Goal: Task Accomplishment & Management: Use online tool/utility

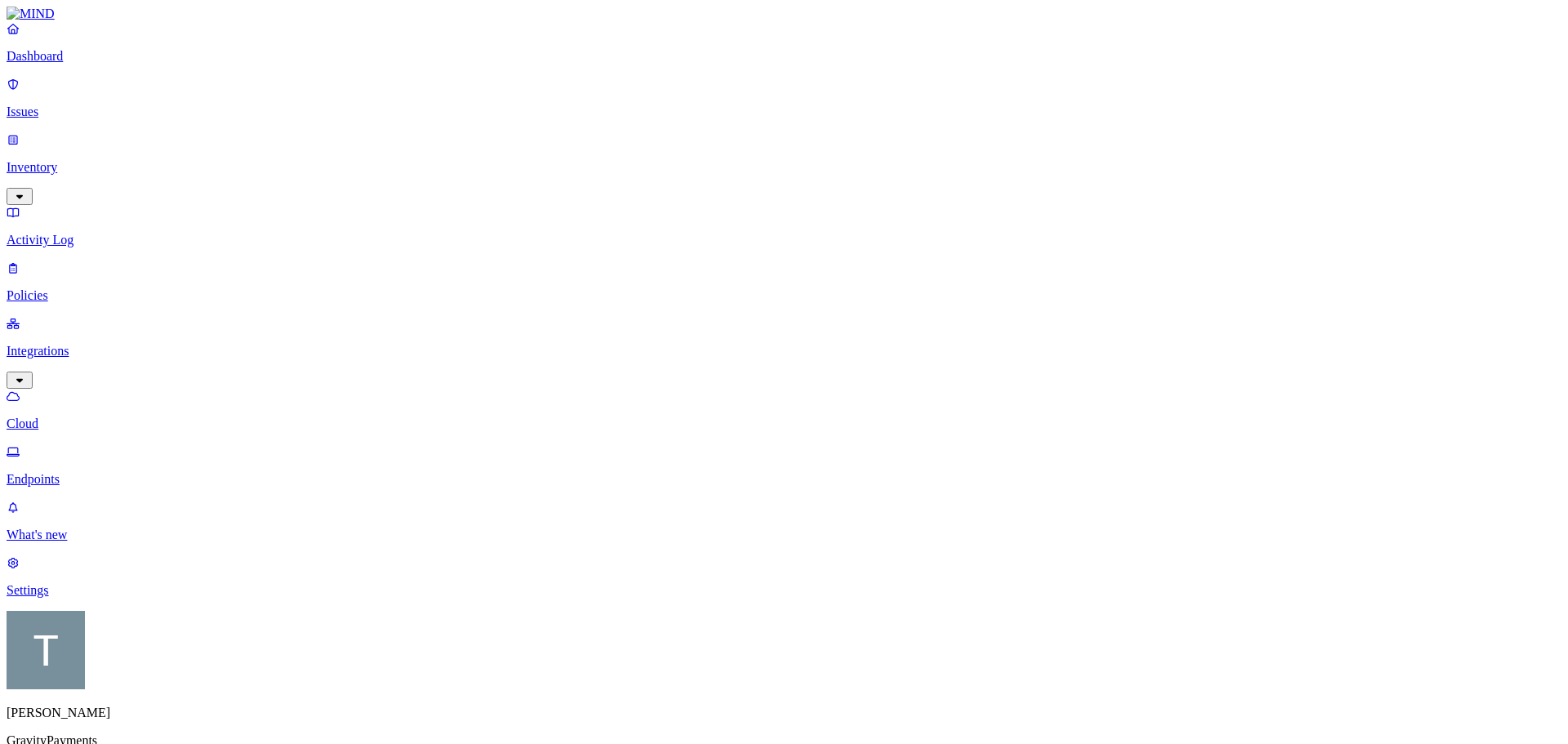
click at [67, 64] on p "Dashboard" at bounding box center [784, 56] width 1555 height 15
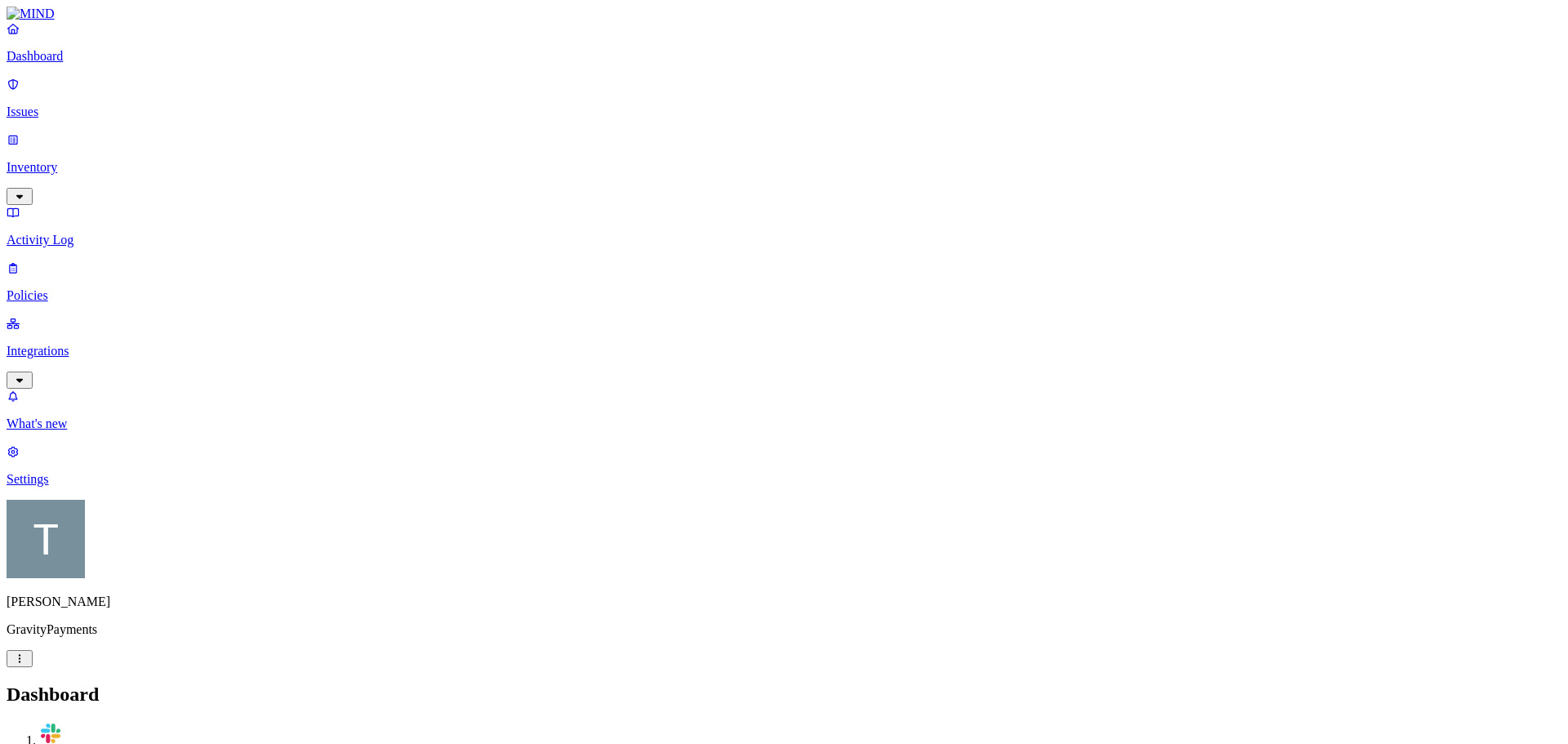
click at [65, 108] on p "Issues" at bounding box center [784, 112] width 1555 height 15
type input "hayley"
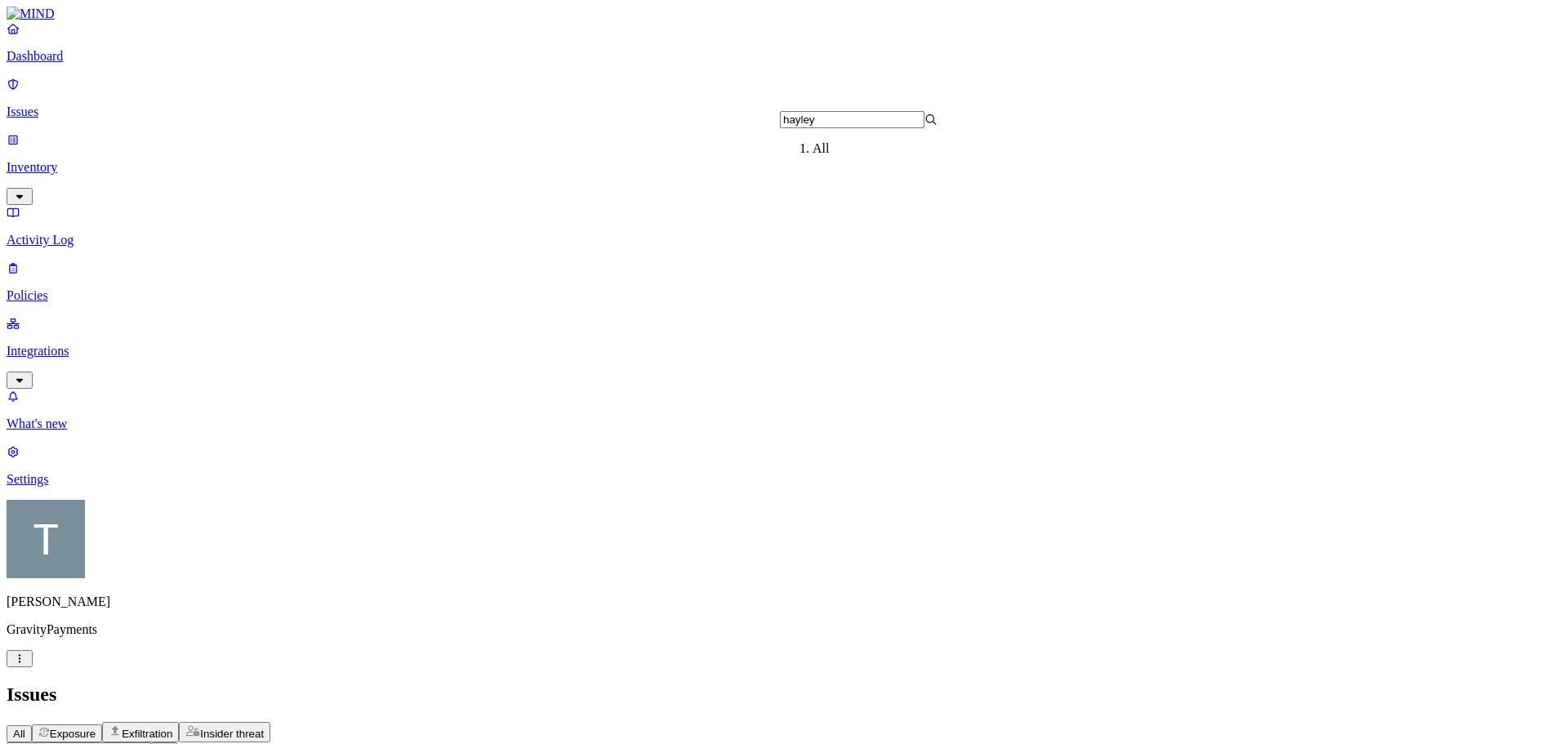
click at [76, 63] on link "Dashboard" at bounding box center [784, 43] width 1555 height 43
drag, startPoint x: 1151, startPoint y: 635, endPoint x: 1033, endPoint y: 581, distance: 129.8
drag, startPoint x: 1445, startPoint y: 140, endPoint x: 1331, endPoint y: 143, distance: 114.0
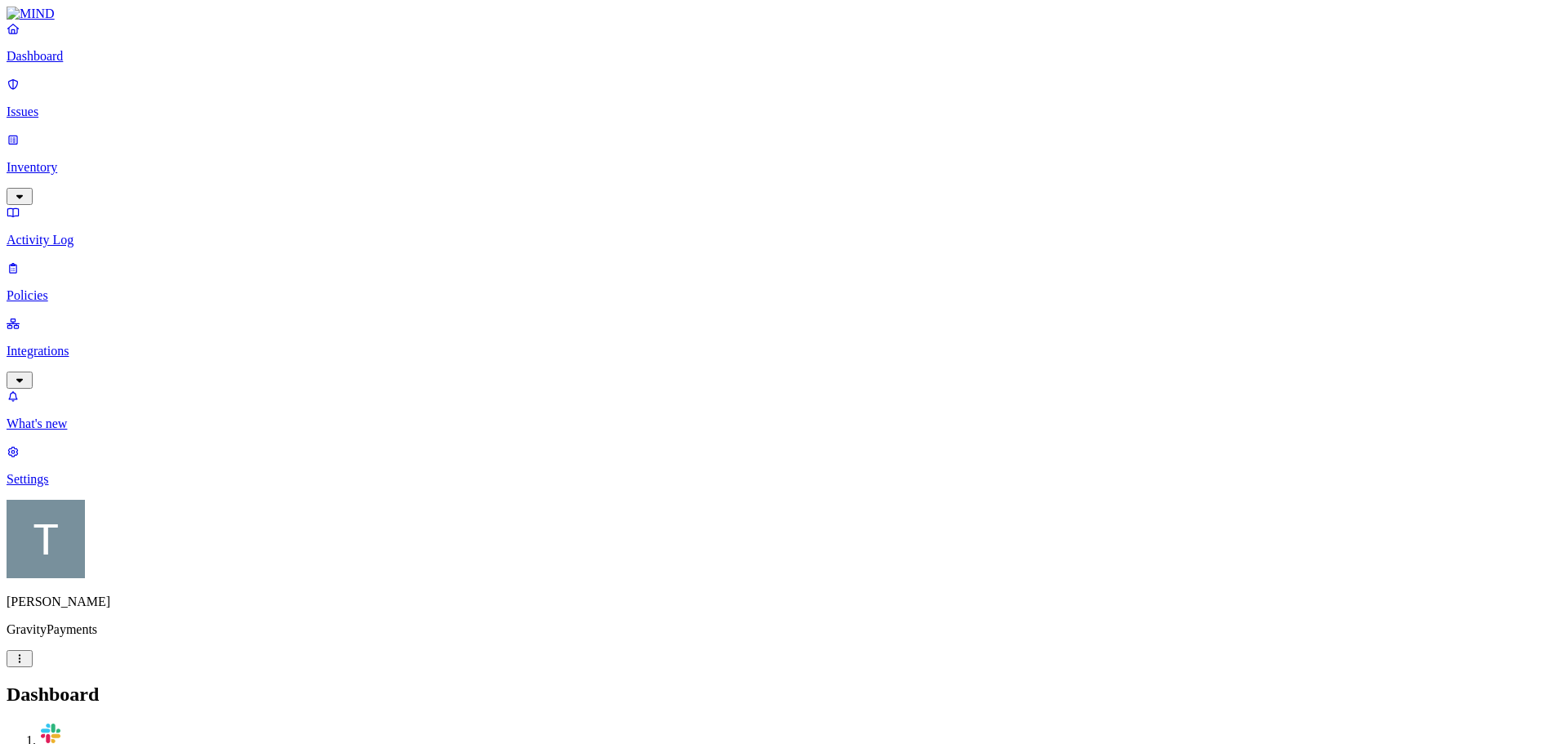
copy div "[EMAIL_ADDRESS][PERSON_NAME][DOMAIN_NAME]"
click at [64, 161] on p "Inventory" at bounding box center [784, 168] width 1555 height 15
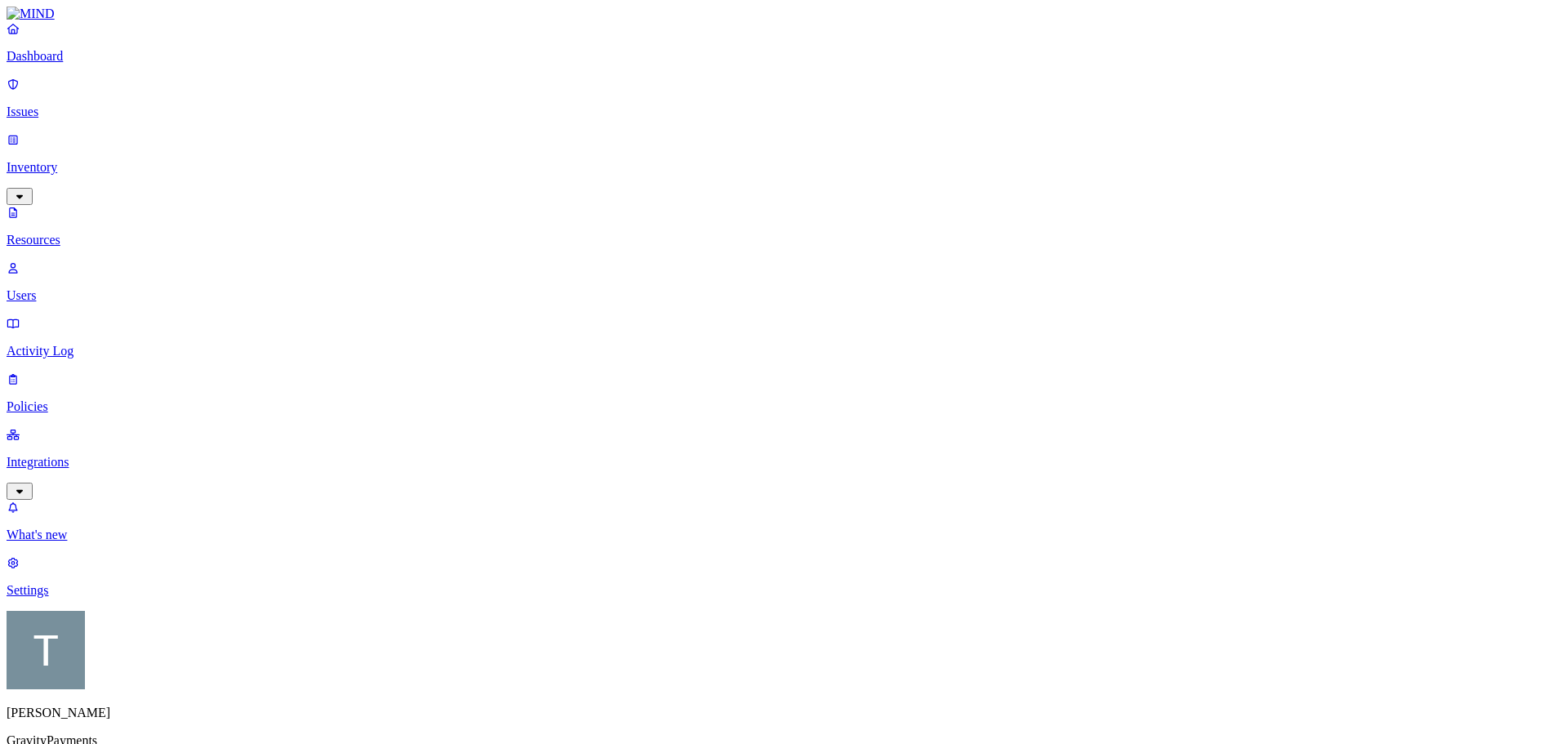
type input "[EMAIL_ADDRESS][PERSON_NAME][DOMAIN_NAME]"
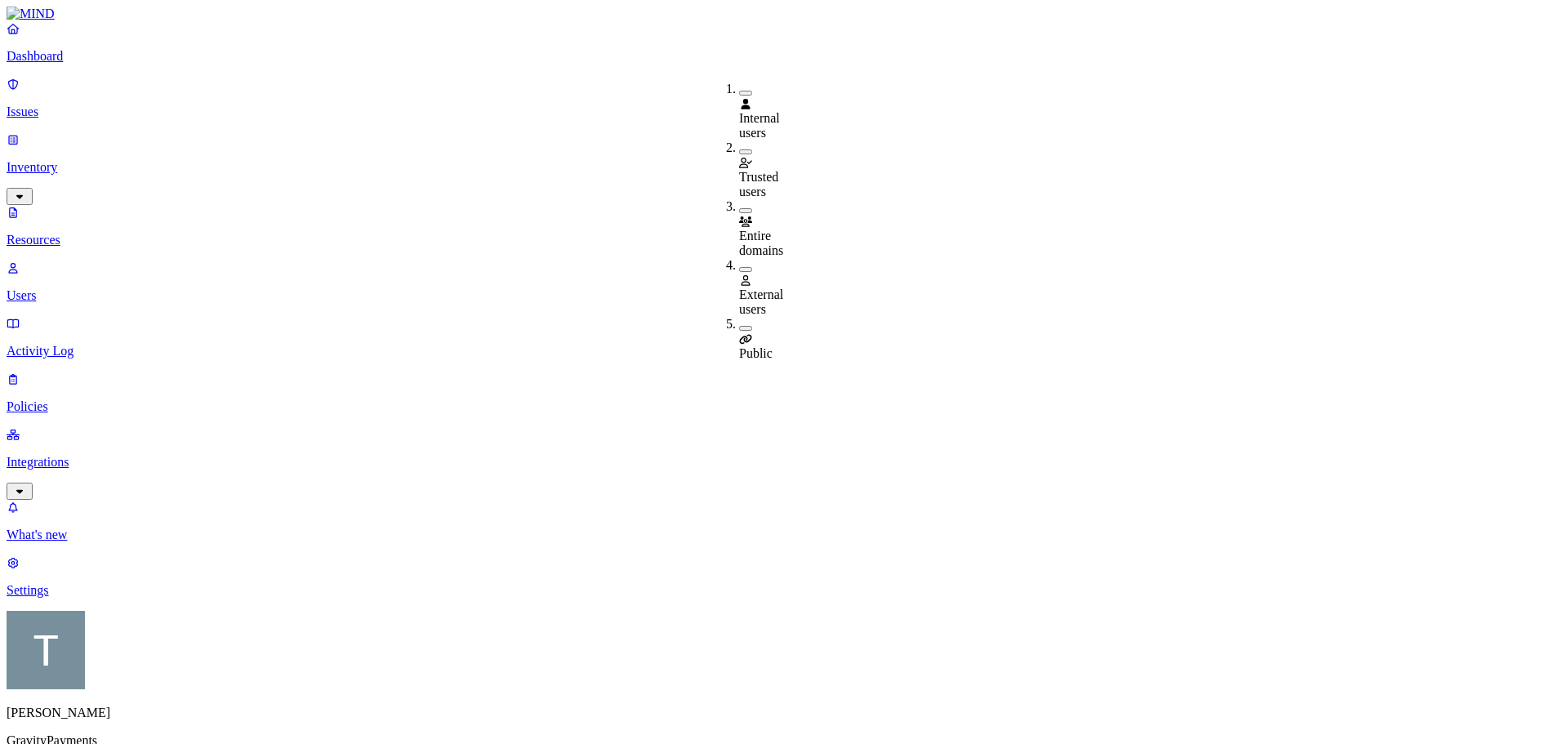
click at [739, 267] on button "button" at bounding box center [745, 270] width 13 height 5
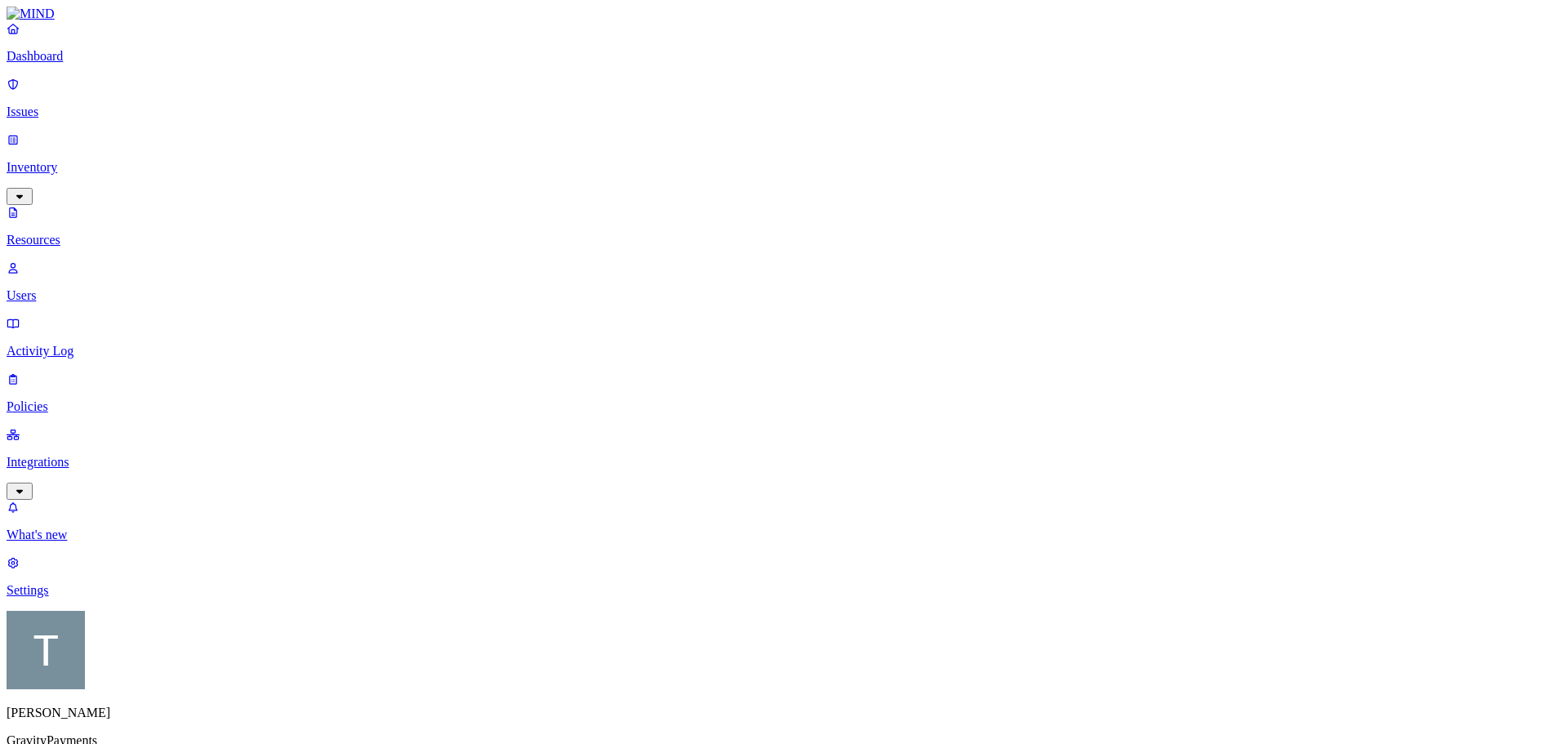
click at [77, 64] on p "Dashboard" at bounding box center [784, 56] width 1555 height 15
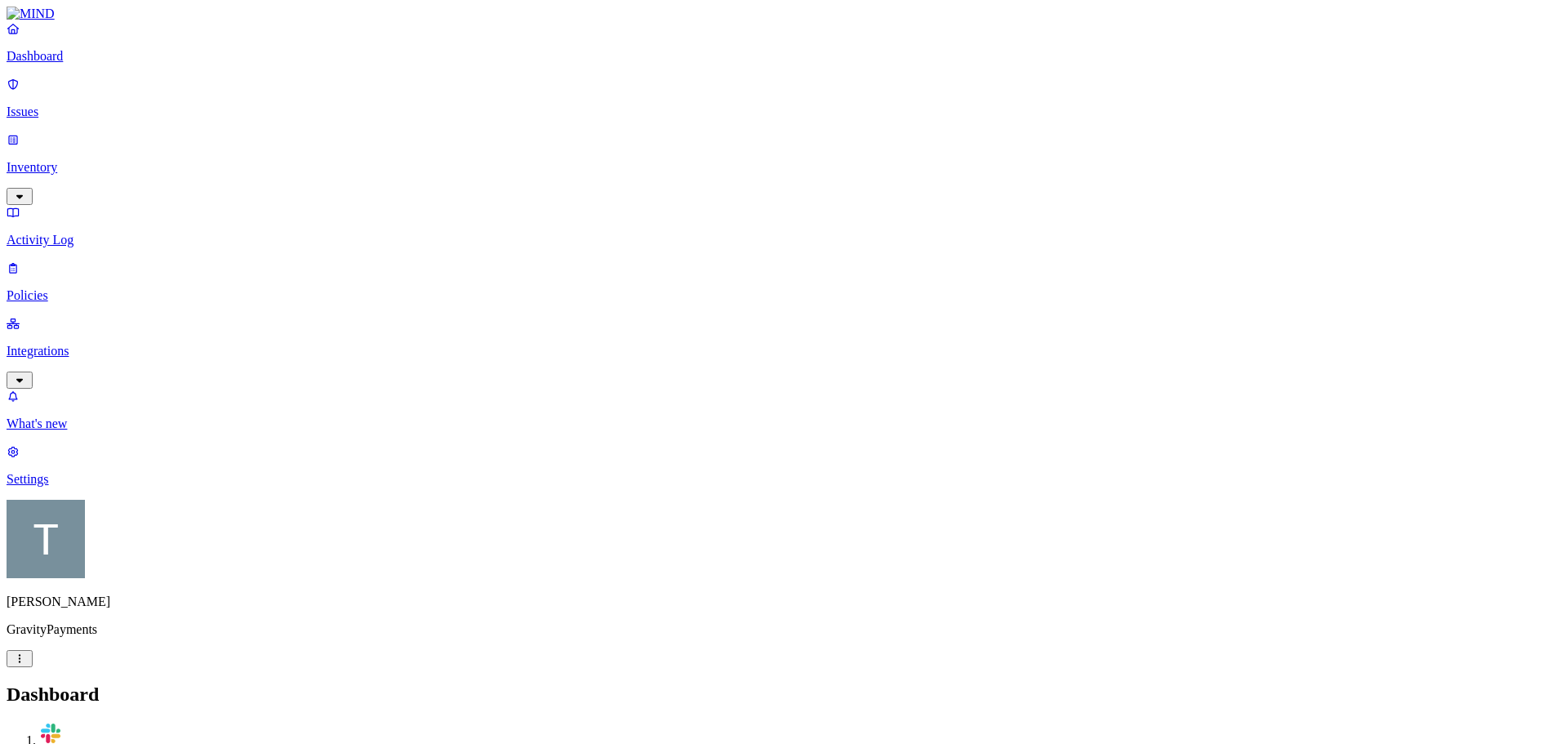
click at [52, 105] on p "Issues" at bounding box center [784, 112] width 1555 height 15
click at [68, 161] on p "Inventory" at bounding box center [784, 168] width 1555 height 15
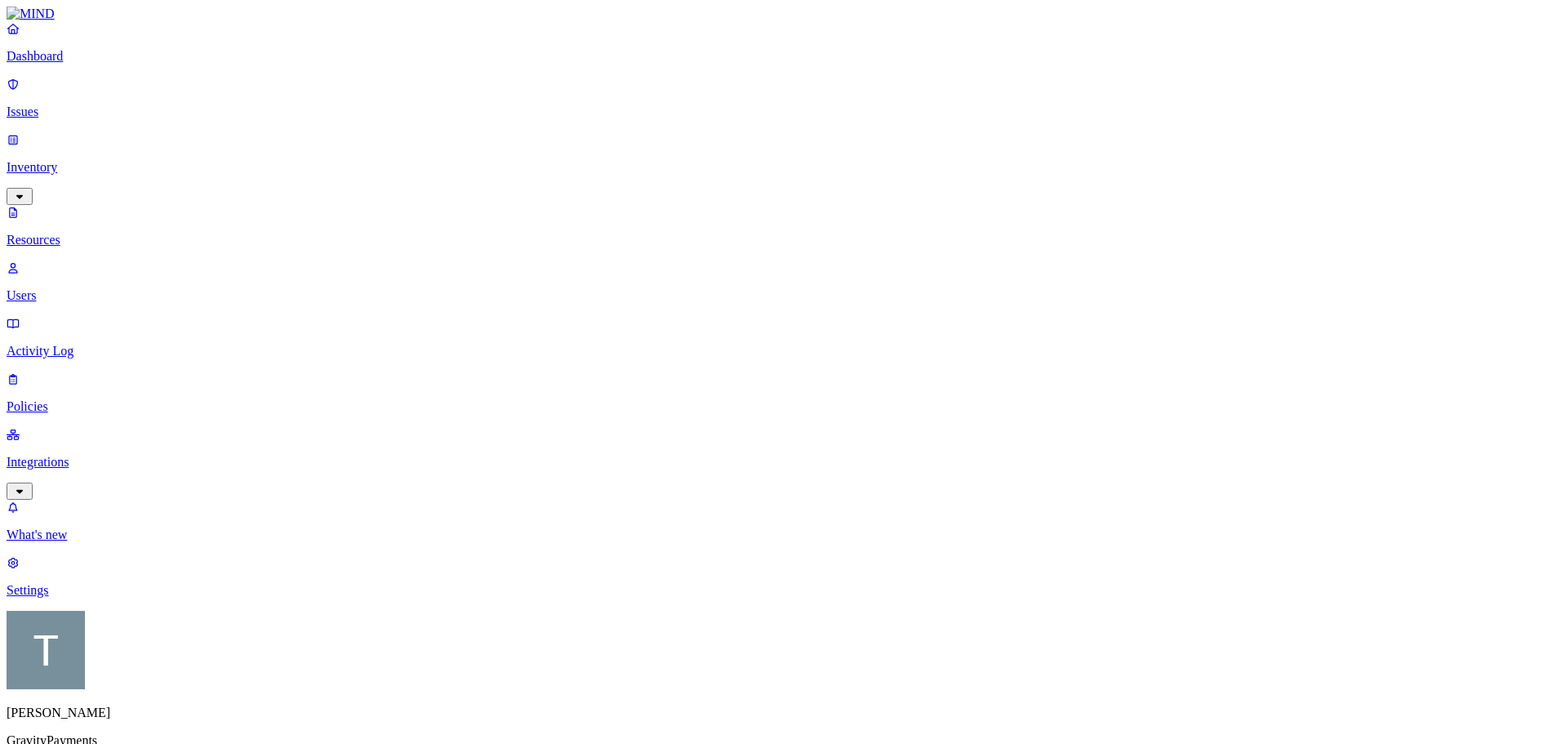
click at [63, 400] on p "Policies" at bounding box center [784, 407] width 1555 height 15
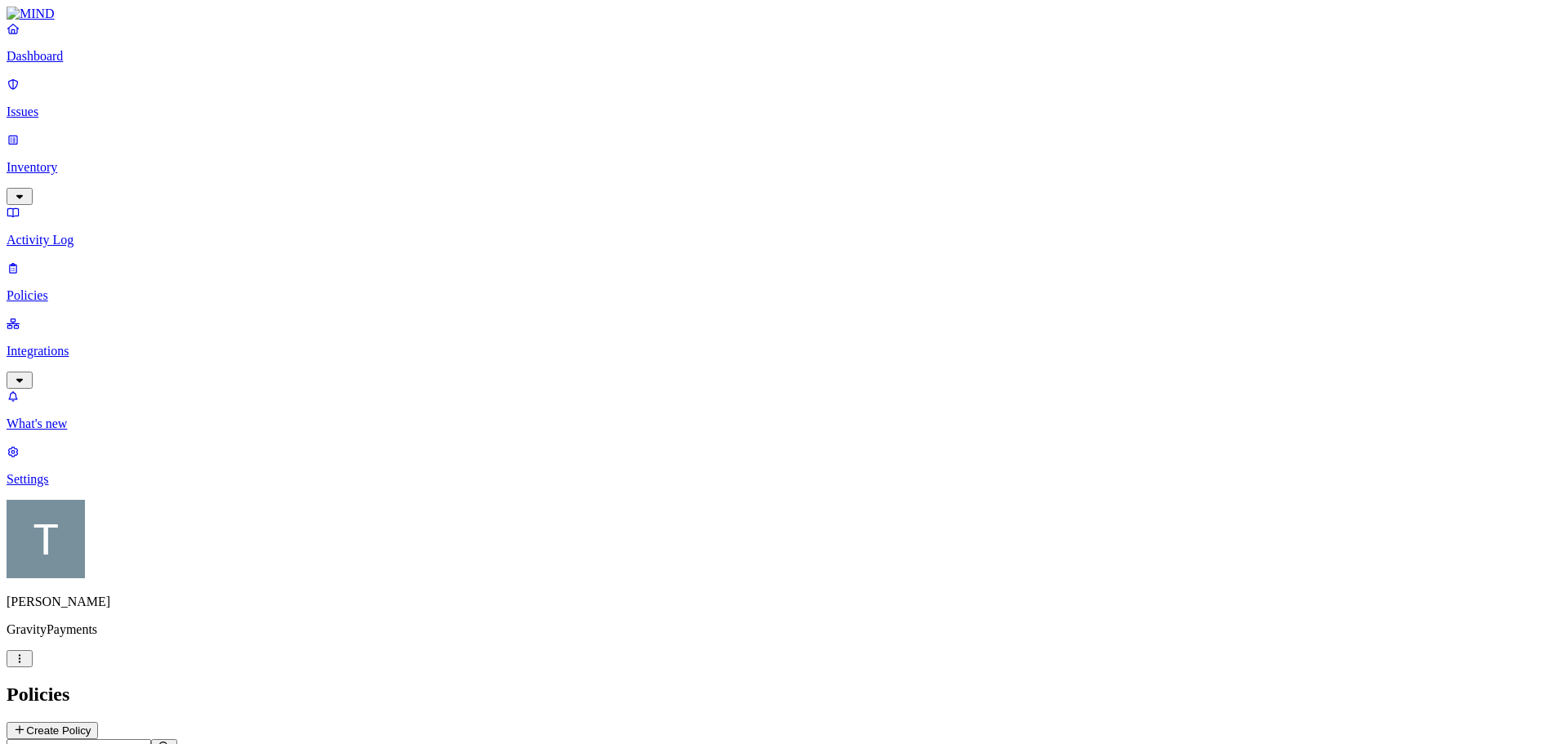
click at [78, 344] on p "Integrations" at bounding box center [784, 351] width 1555 height 15
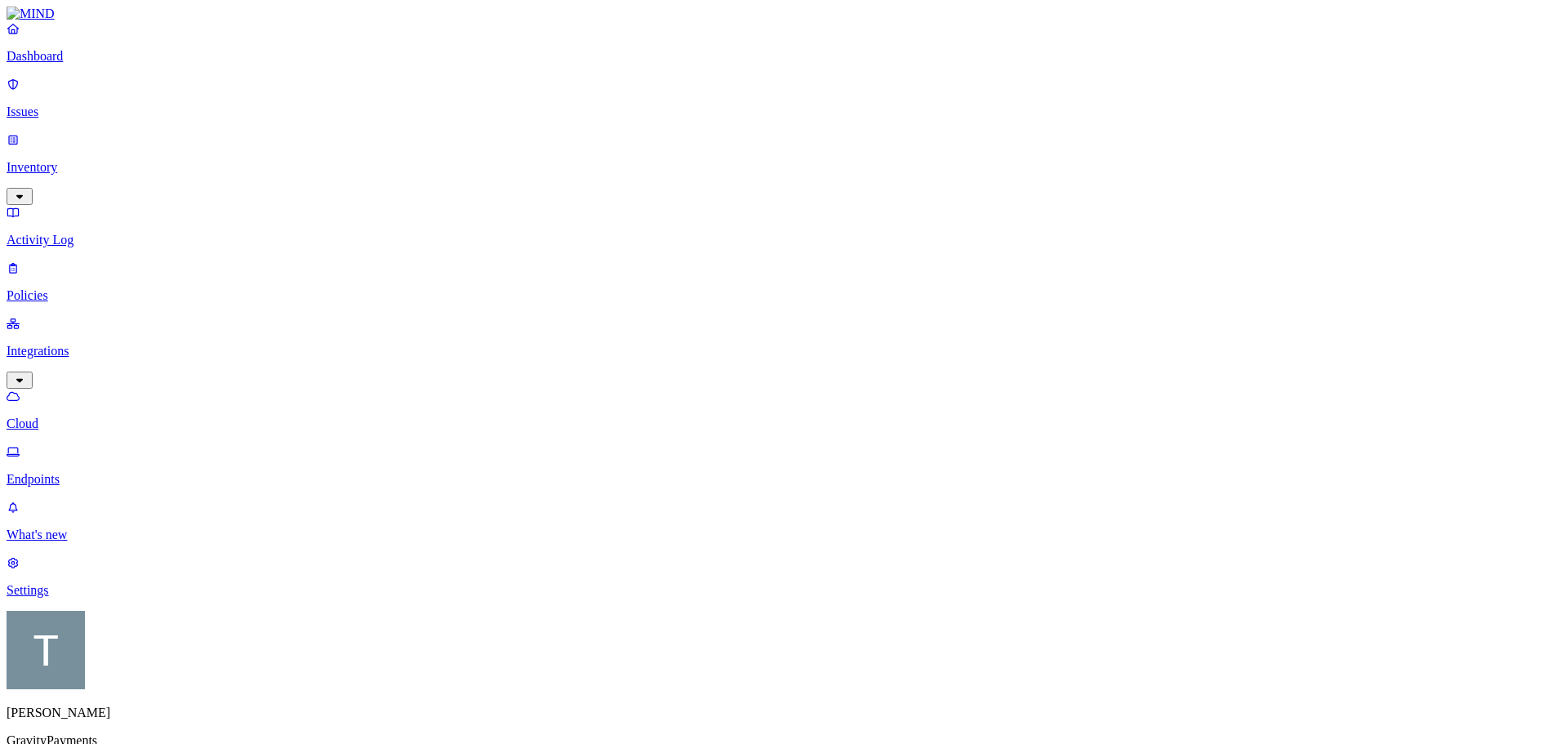
click at [86, 473] on p "Endpoints" at bounding box center [784, 480] width 1555 height 15
click at [87, 417] on p "Cloud" at bounding box center [784, 424] width 1555 height 15
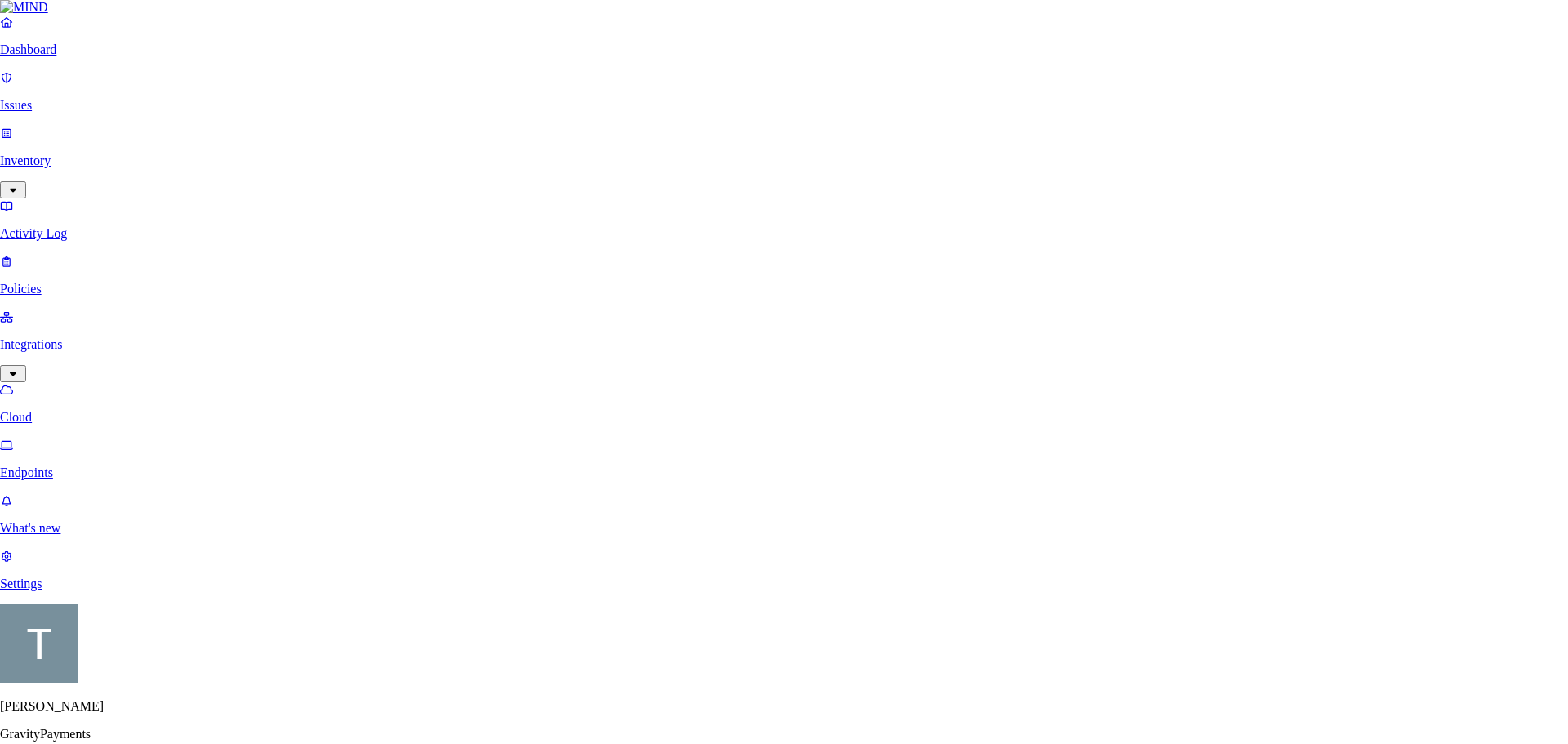
scroll to position [245, 0]
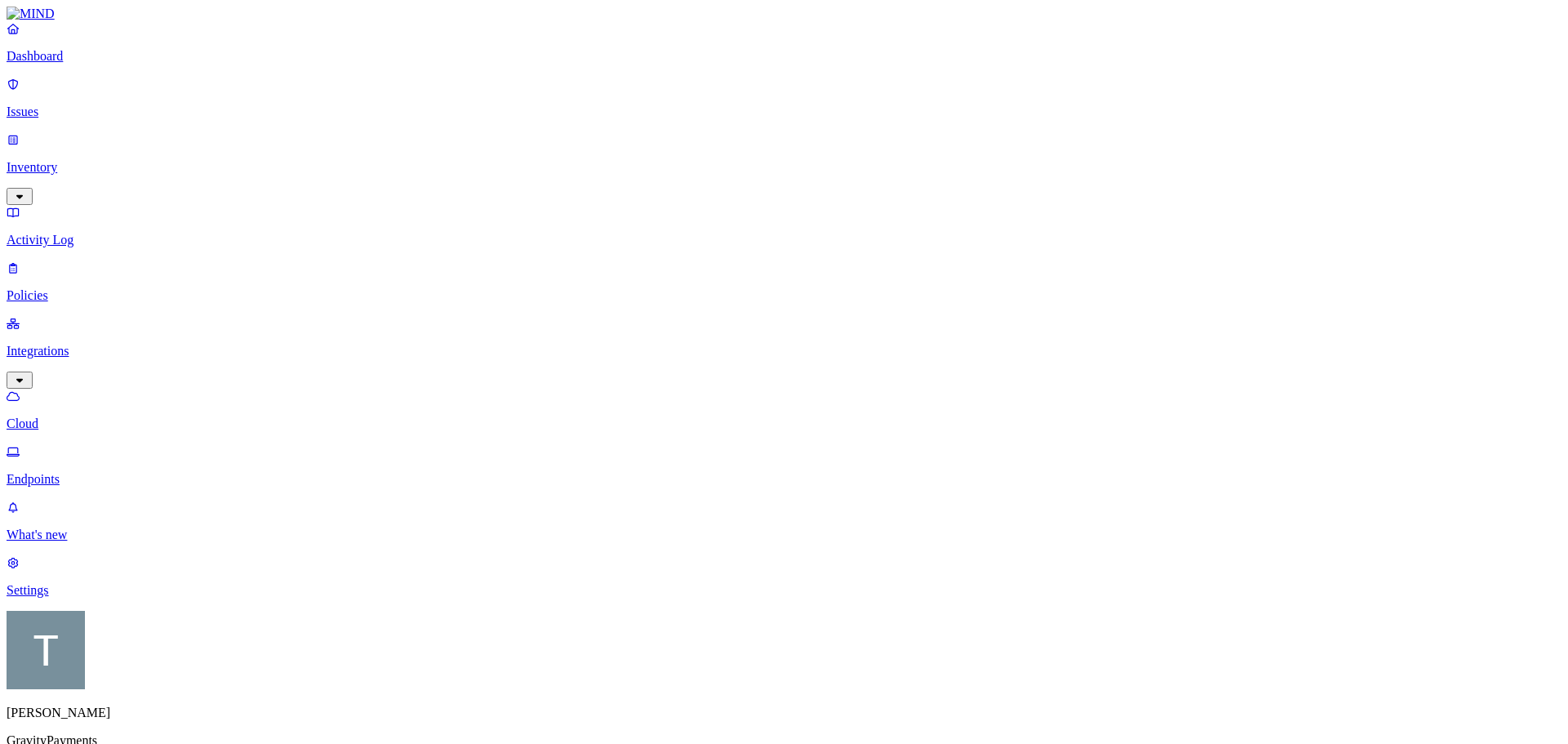
click at [59, 106] on p "Issues" at bounding box center [784, 112] width 1555 height 15
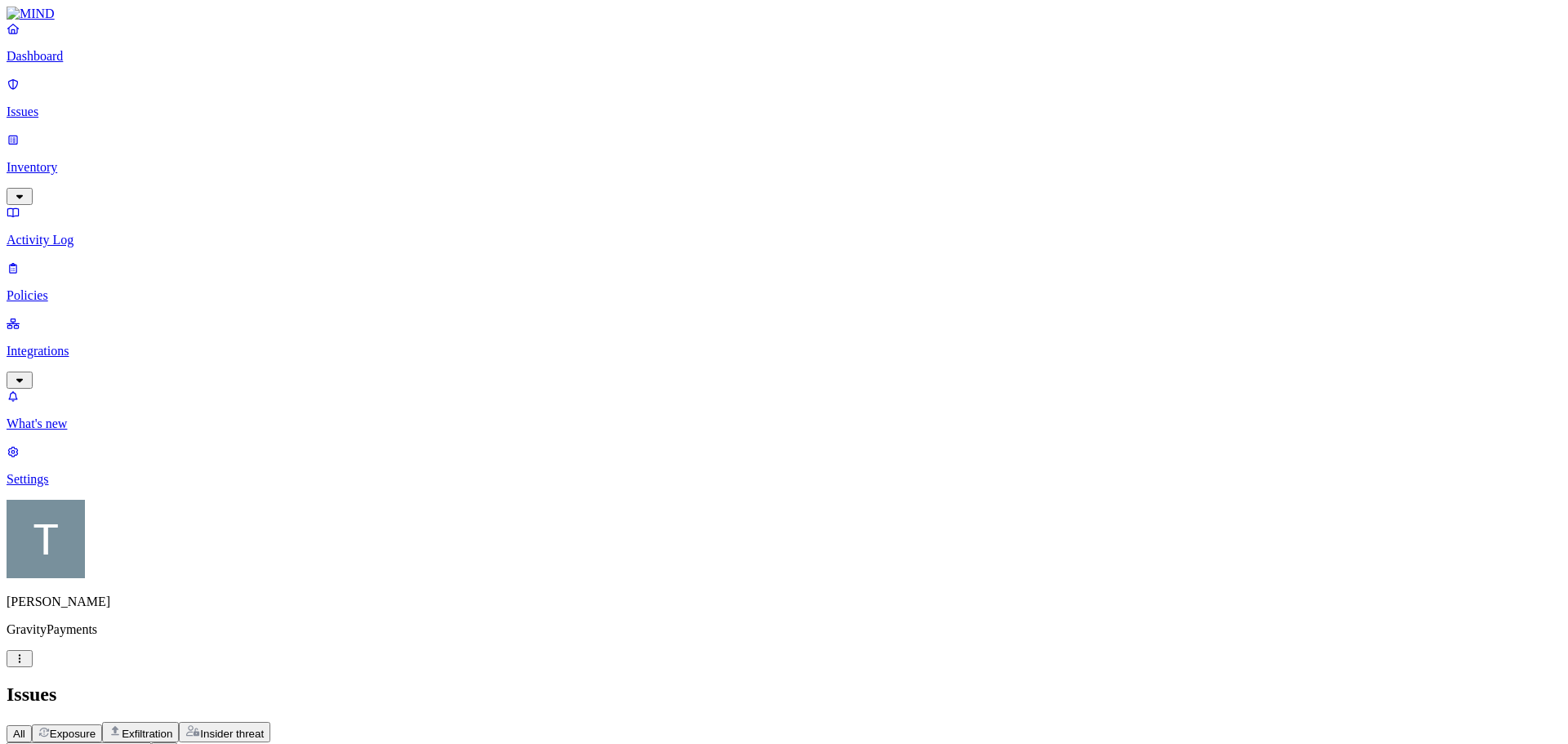
click at [66, 161] on p "Inventory" at bounding box center [784, 168] width 1555 height 15
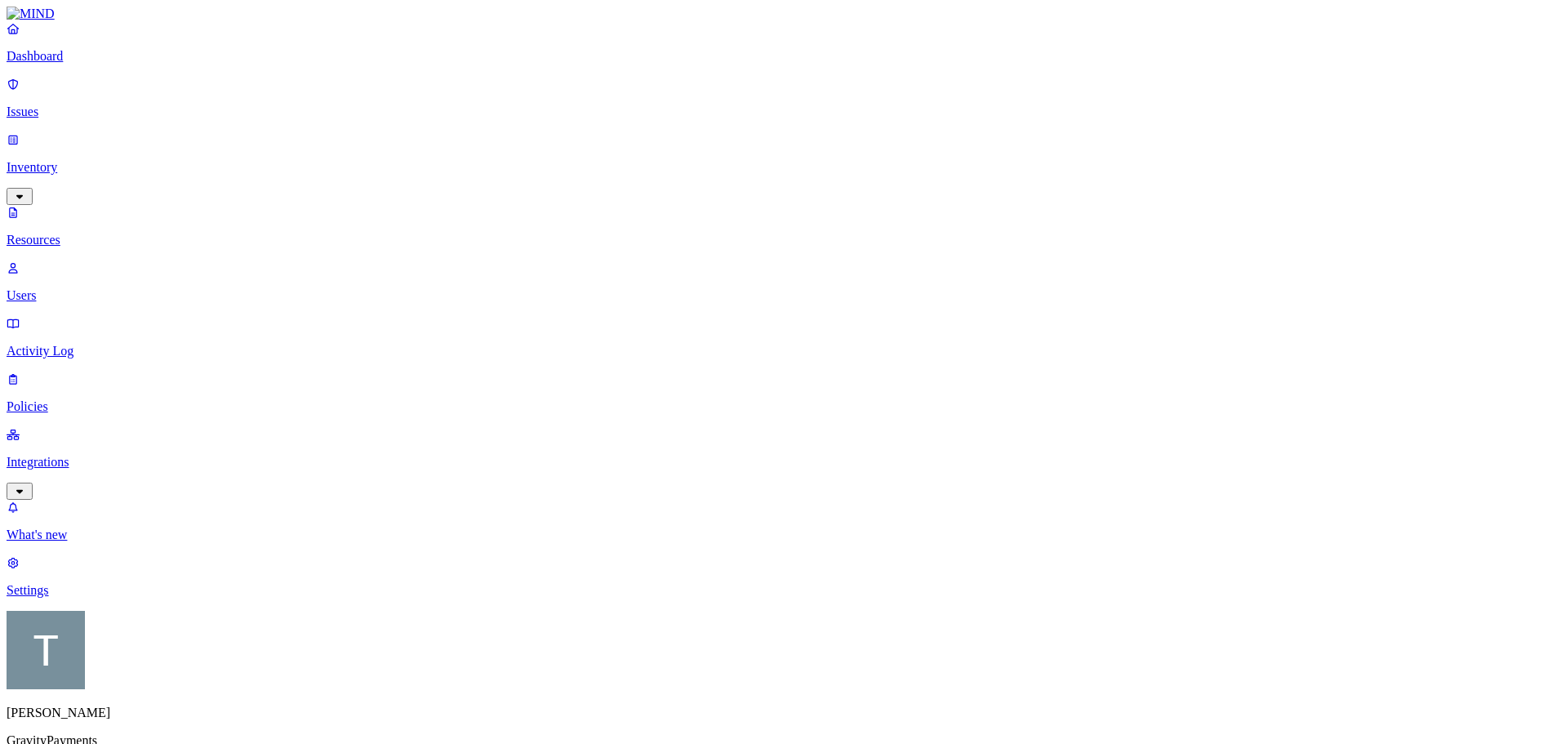
click at [71, 288] on p "Users" at bounding box center [784, 295] width 1555 height 15
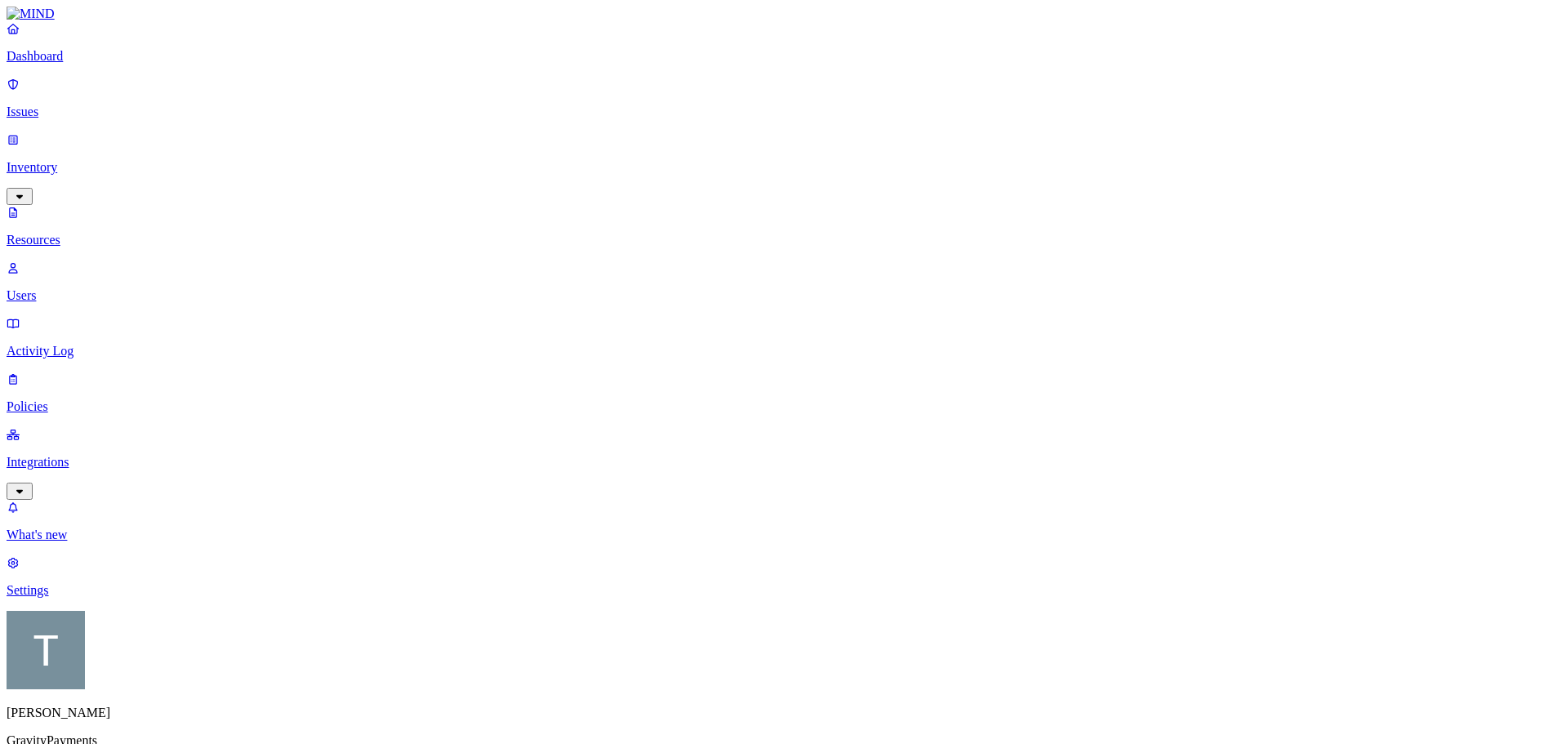
type input "[PERSON_NAME]"
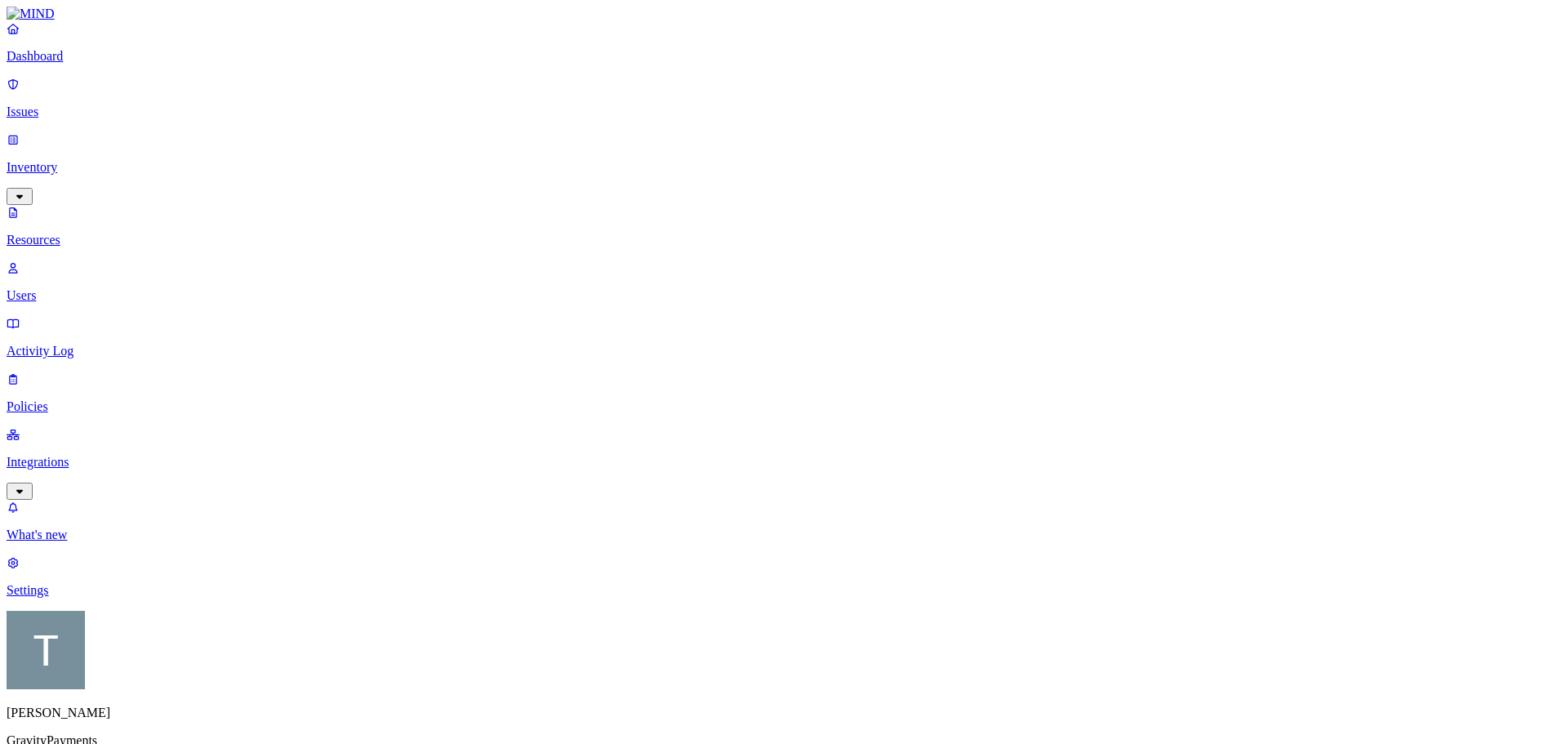
type input "Mac"
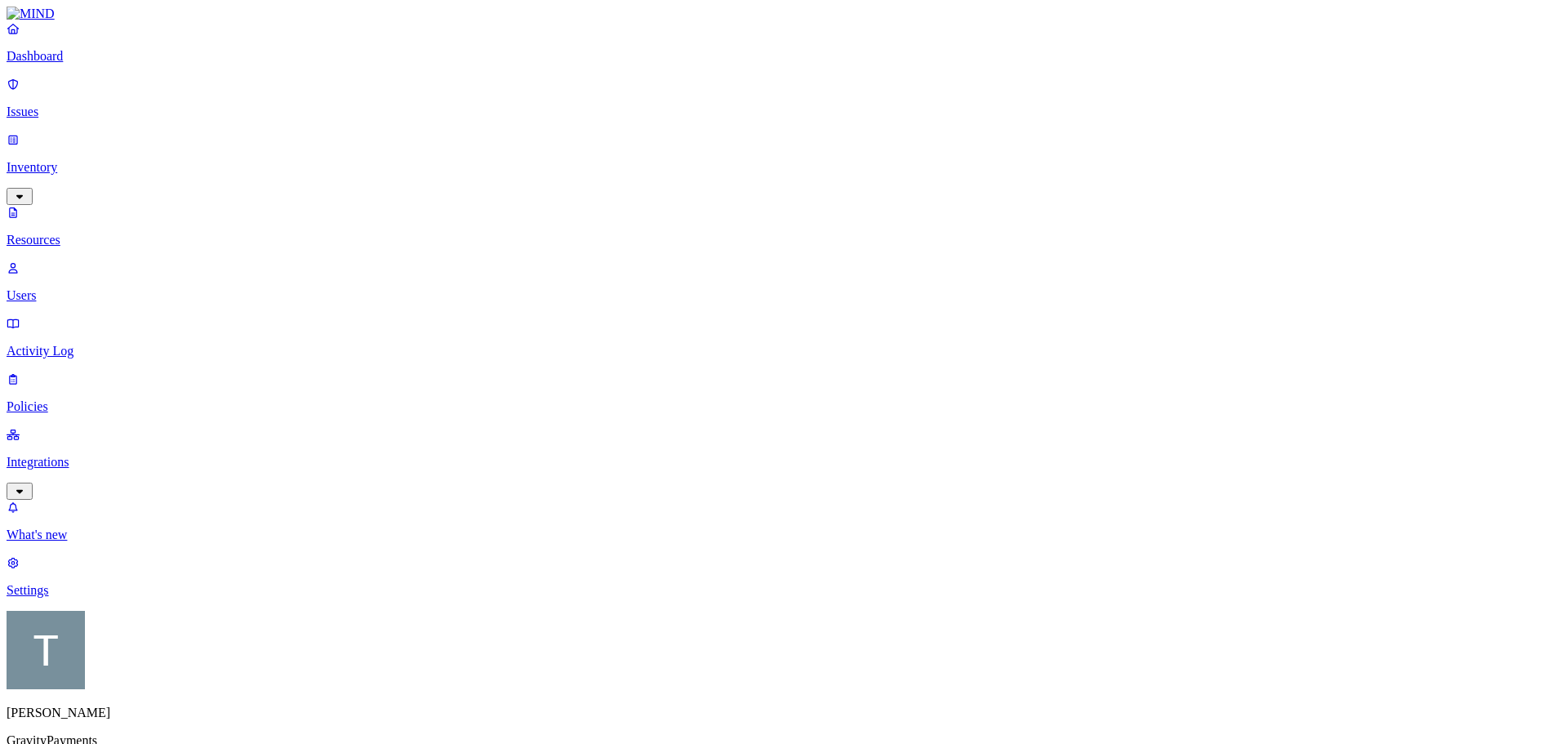
scroll to position [402, 0]
drag, startPoint x: 1096, startPoint y: 24, endPoint x: 1096, endPoint y: 35, distance: 11.0
click at [66, 455] on p "Integrations" at bounding box center [784, 462] width 1555 height 15
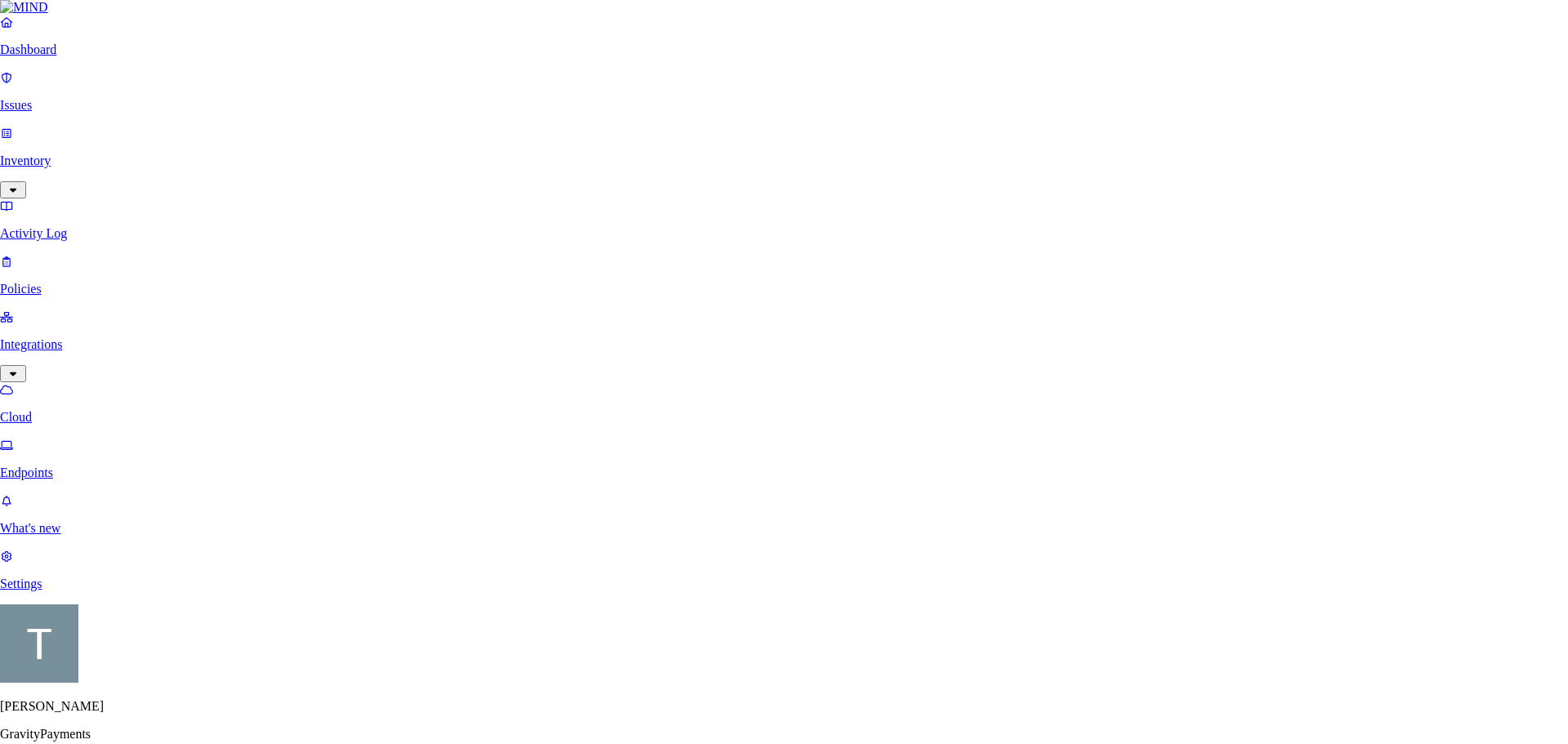
scroll to position [327, 0]
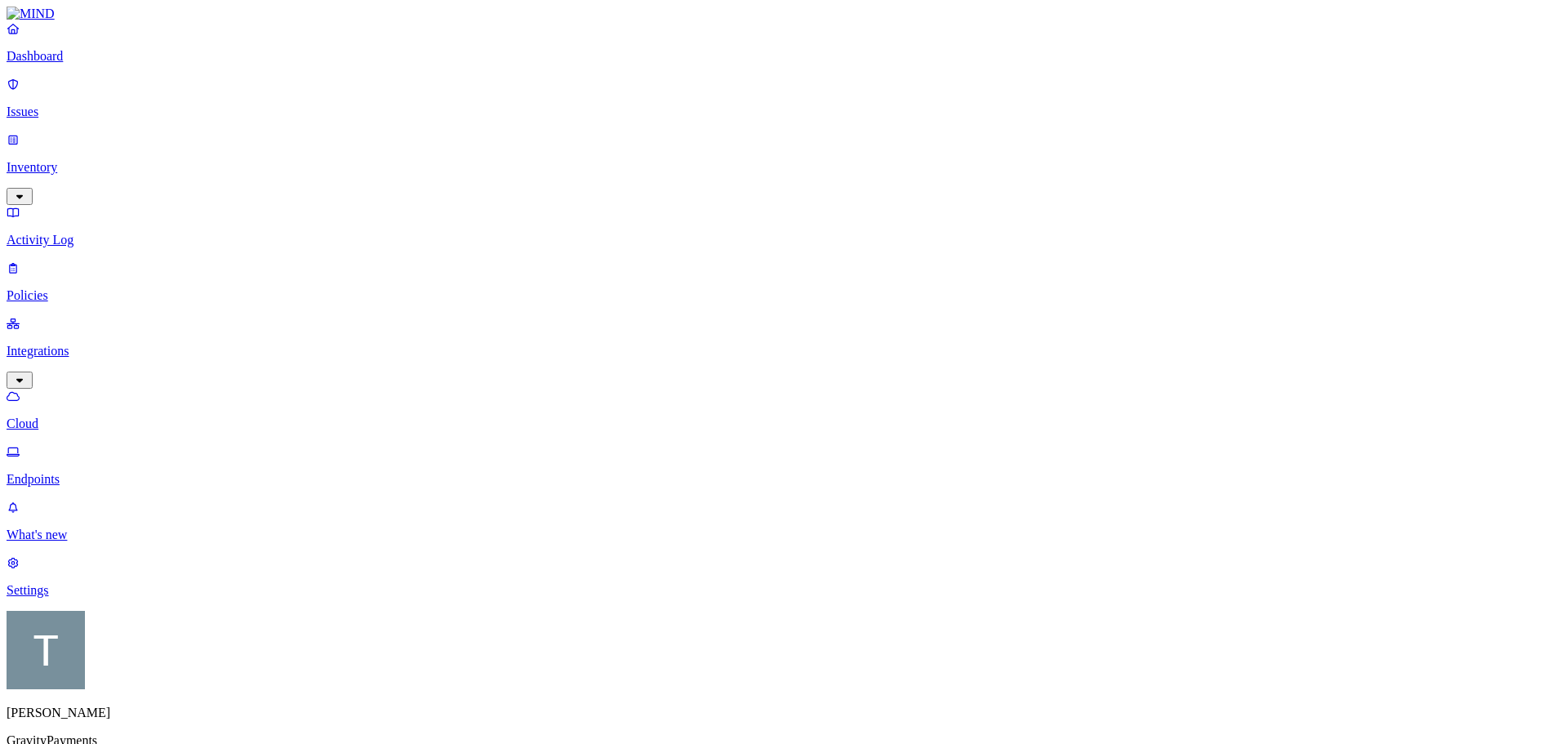
click at [61, 105] on p "Issues" at bounding box center [784, 112] width 1555 height 15
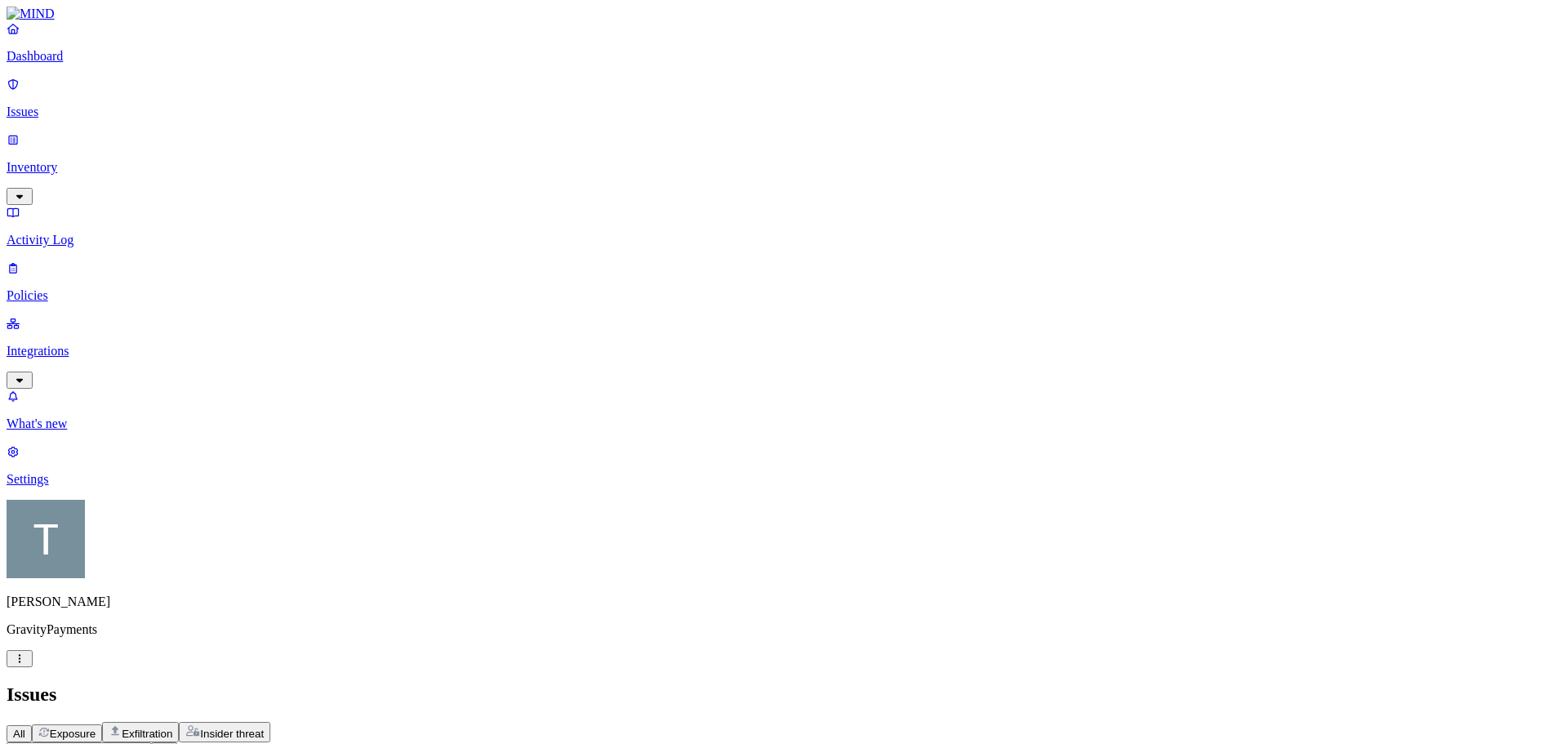
click at [74, 344] on p "Integrations" at bounding box center [784, 351] width 1555 height 15
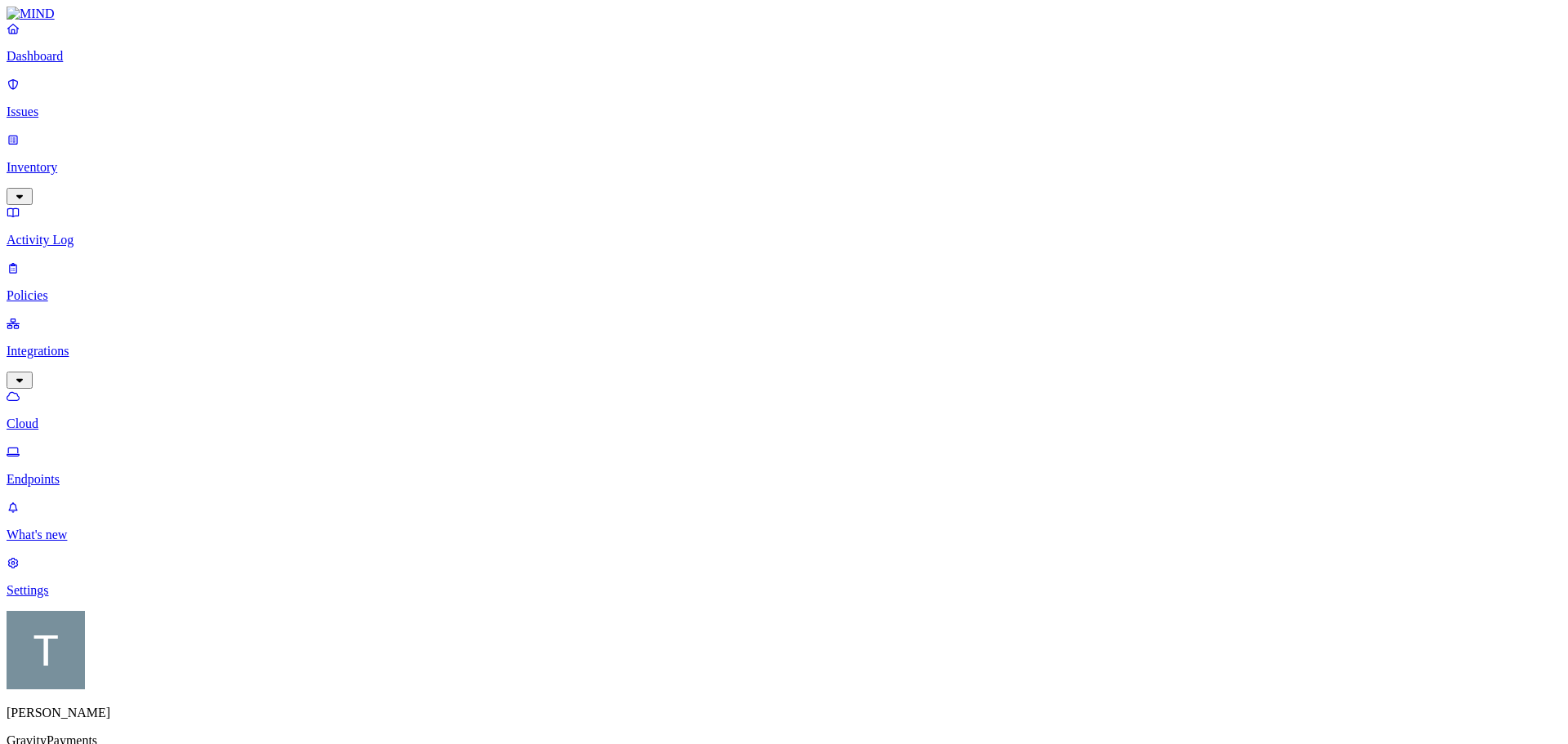
click at [77, 473] on p "Endpoints" at bounding box center [784, 480] width 1555 height 15
drag, startPoint x: 1097, startPoint y: 23, endPoint x: 1081, endPoint y: 104, distance: 82.6
